Goal: Information Seeking & Learning: Learn about a topic

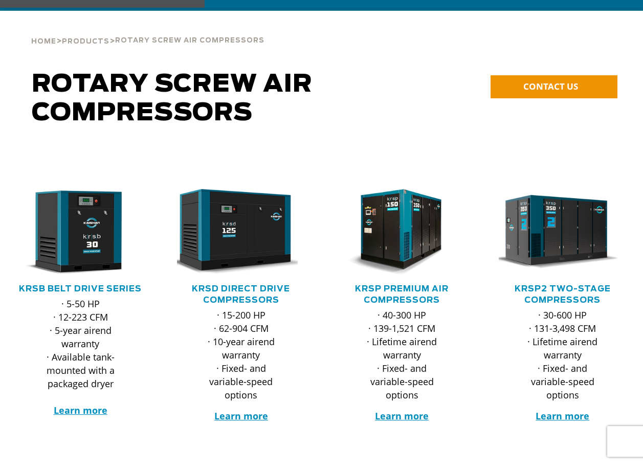
scroll to position [51, 0]
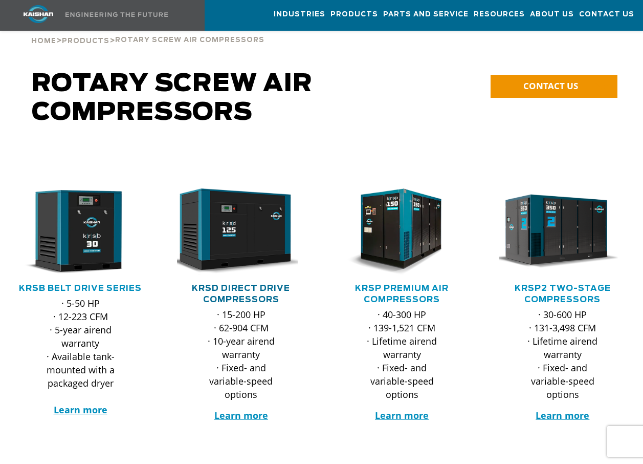
click at [265, 284] on link "KRSD Direct Drive Compressors" at bounding box center [241, 293] width 98 height 19
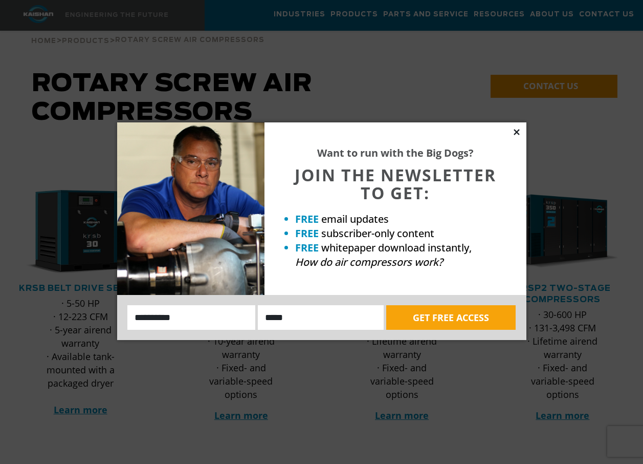
click at [513, 134] on icon at bounding box center [516, 131] width 9 height 9
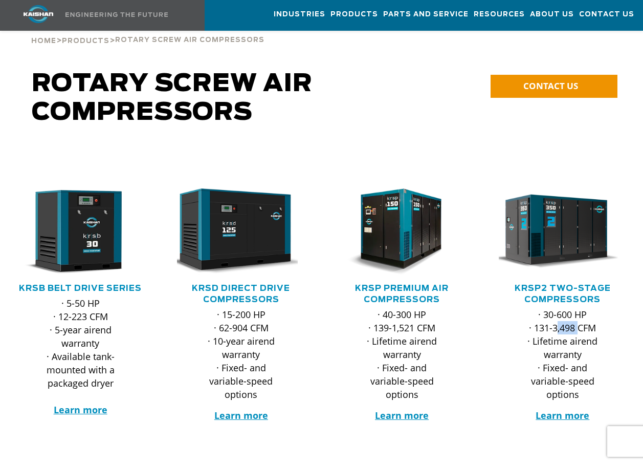
drag, startPoint x: 556, startPoint y: 311, endPoint x: 578, endPoint y: 311, distance: 21.5
click at [578, 311] on p "· 30-600 HP · 131-3,498 CFM · Lifetime airend warranty · Fixed- and variable-sp…" at bounding box center [562, 354] width 87 height 93
click at [481, 147] on div at bounding box center [402, 298] width 161 height 302
click at [428, 284] on link "KRSP Premium Air Compressors" at bounding box center [402, 293] width 94 height 19
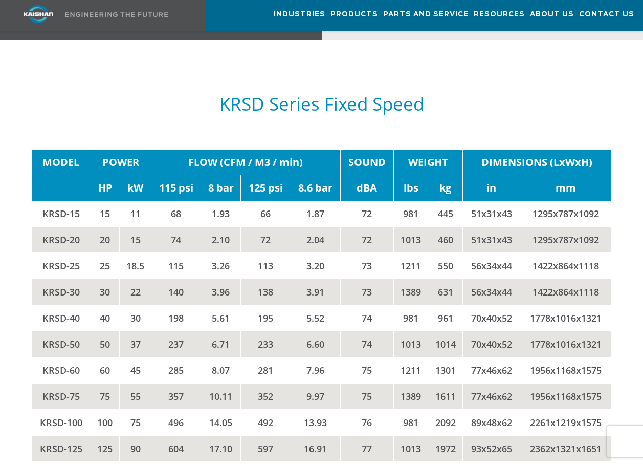
scroll to position [1484, 0]
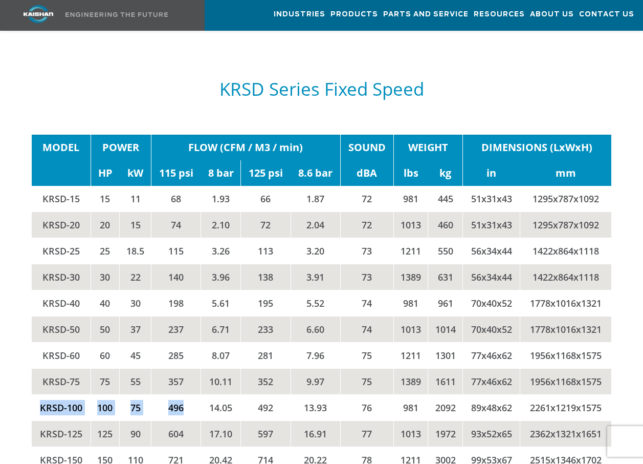
drag, startPoint x: 39, startPoint y: 372, endPoint x: 189, endPoint y: 372, distance: 150.0
click at [189, 395] on tr "KRSD-100 100 75 496 14.05 492 13.93 76 981 2092 89x48x62 2261x1219x1575" at bounding box center [321, 408] width 579 height 26
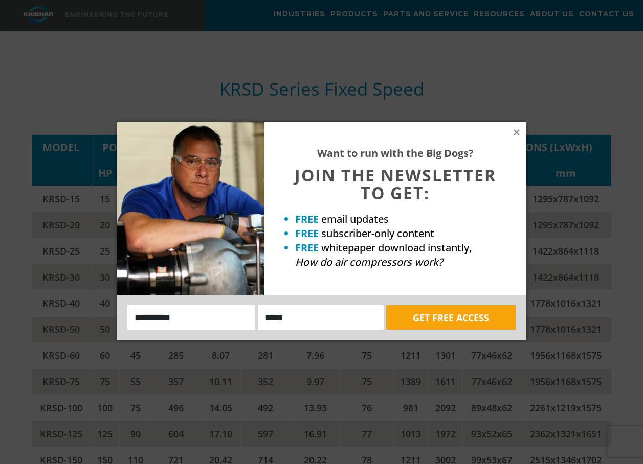
click at [511, 133] on div "Want to run with the Big Dogs? JOIN THE NEWSLETTER TO GET: FREE email updates F…" at bounding box center [396, 208] width 262 height 172
click at [512, 133] on icon at bounding box center [516, 131] width 9 height 9
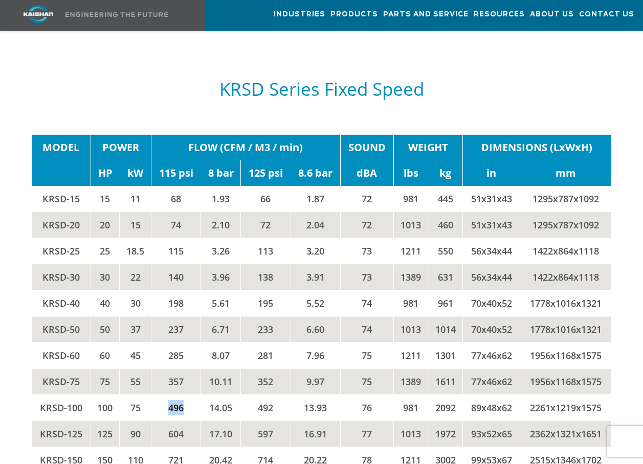
drag, startPoint x: 166, startPoint y: 367, endPoint x: 185, endPoint y: 365, distance: 19.1
click at [185, 395] on td "496" at bounding box center [176, 408] width 50 height 26
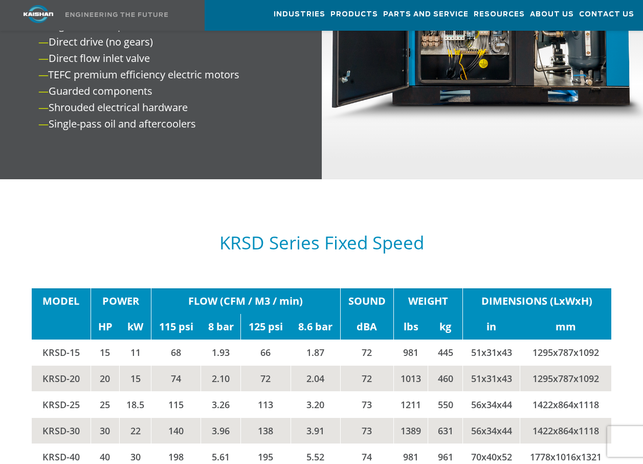
scroll to position [1126, 0]
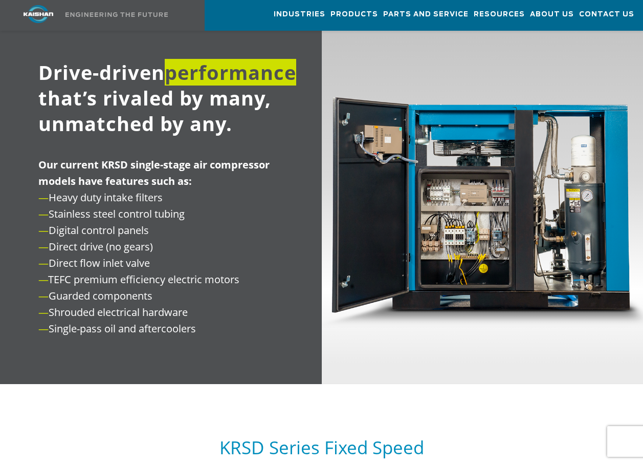
drag, startPoint x: 172, startPoint y: 394, endPoint x: 167, endPoint y: 393, distance: 5.2
click at [171, 397] on div "KRSD Series Fixed Speed" at bounding box center [321, 440] width 579 height 86
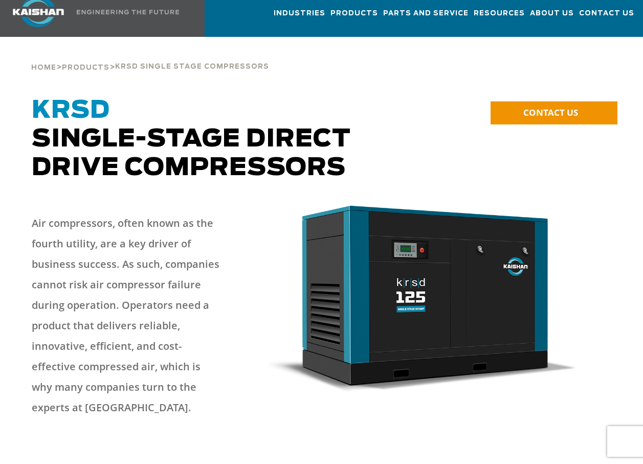
scroll to position [0, 0]
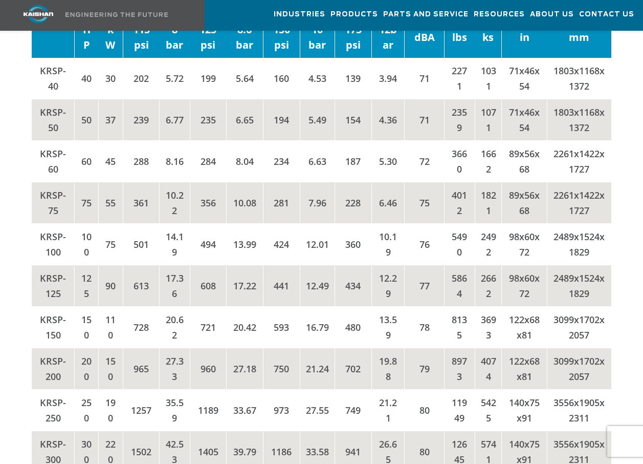
scroll to position [1689, 0]
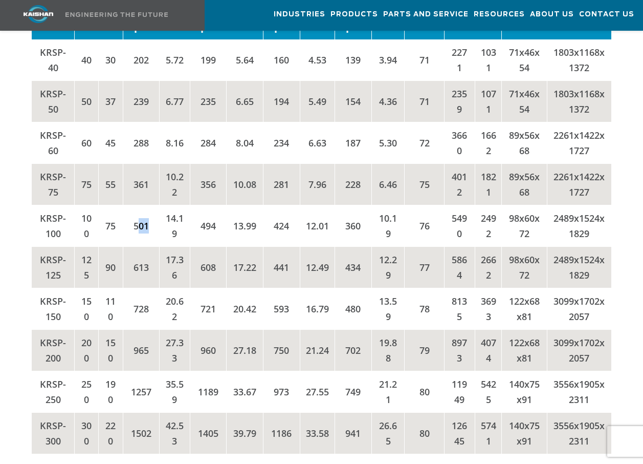
drag, startPoint x: 138, startPoint y: 209, endPoint x: 148, endPoint y: 210, distance: 10.8
click at [148, 210] on td "501" at bounding box center [141, 225] width 37 height 41
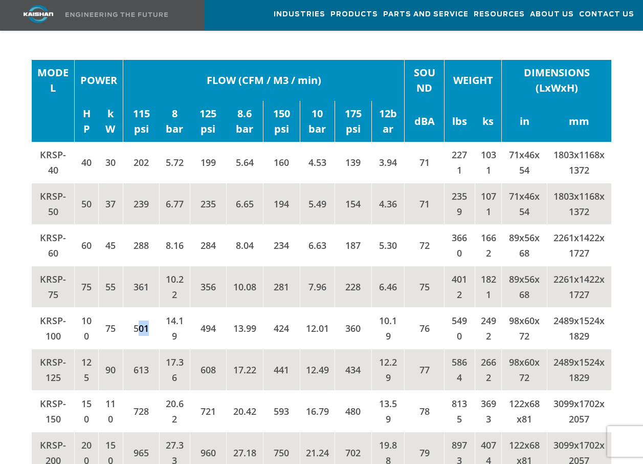
scroll to position [1280, 0]
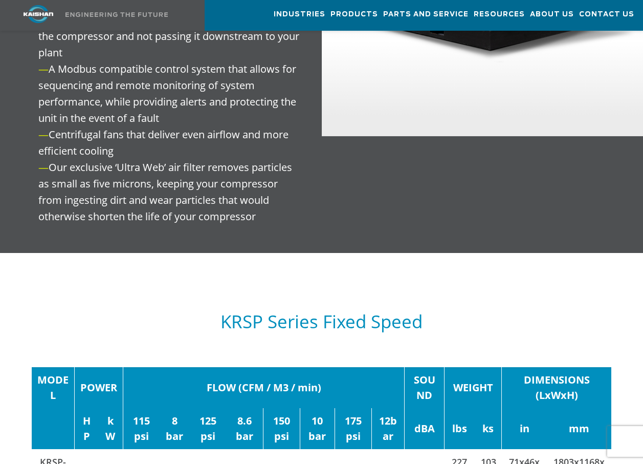
click at [209, 286] on div "KRSP Series Fixed Speed" at bounding box center [321, 321] width 579 height 71
